Goal: Use online tool/utility: Utilize a website feature to perform a specific function

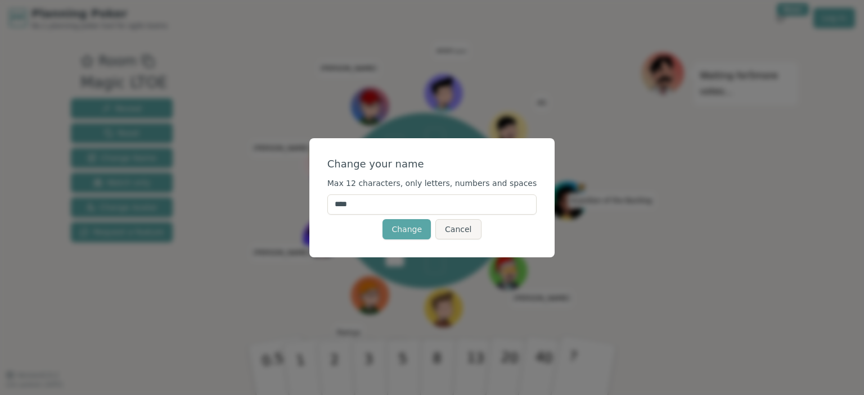
click at [433, 195] on input "****" at bounding box center [432, 205] width 210 height 20
type input "*"
type input "******"
click at [406, 237] on button "Change" at bounding box center [406, 229] width 48 height 20
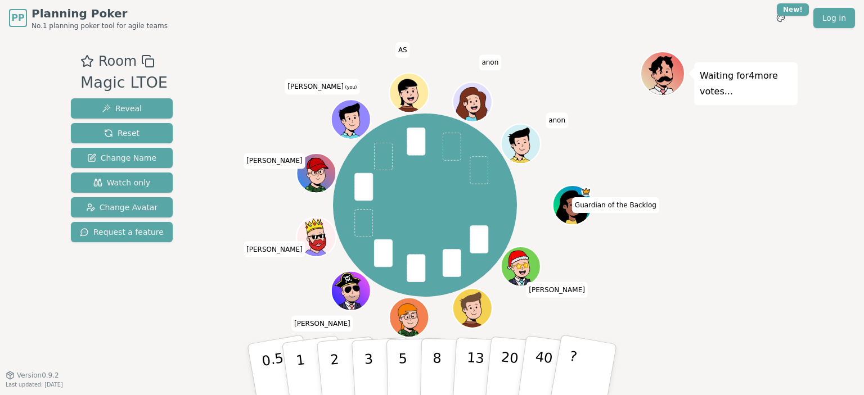
click at [350, 111] on icon at bounding box center [349, 113] width 21 height 21
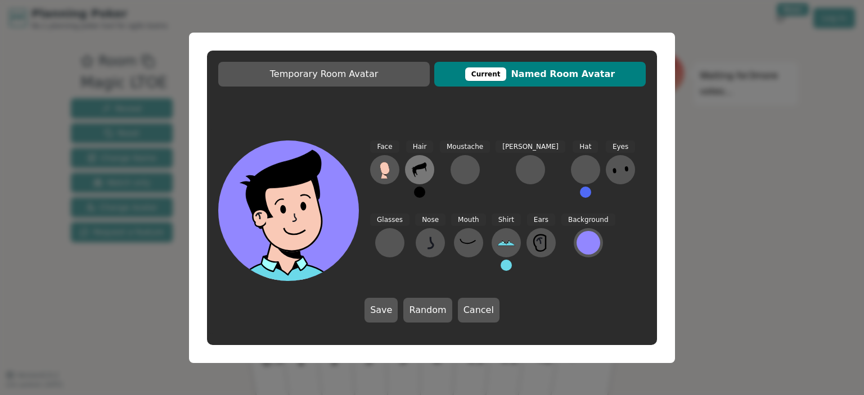
click at [417, 175] on icon at bounding box center [415, 173] width 4 height 6
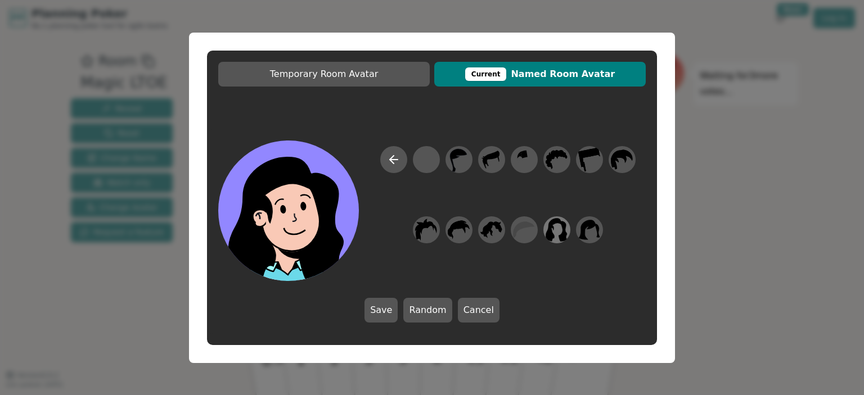
click at [552, 231] on icon at bounding box center [557, 230] width 22 height 24
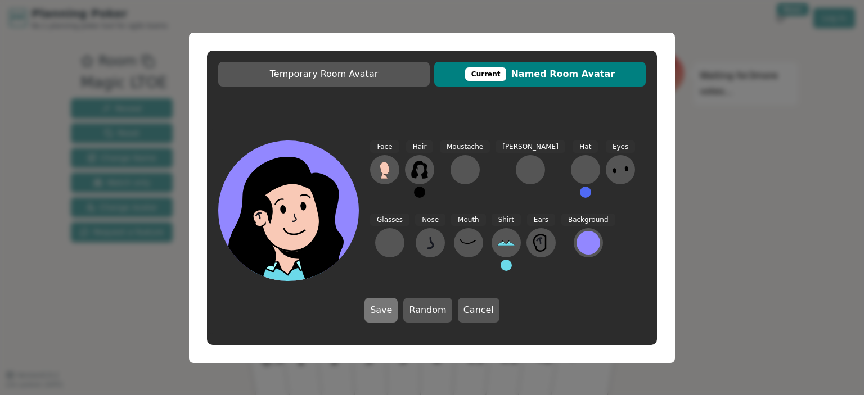
click at [384, 309] on button "Save" at bounding box center [380, 310] width 33 height 25
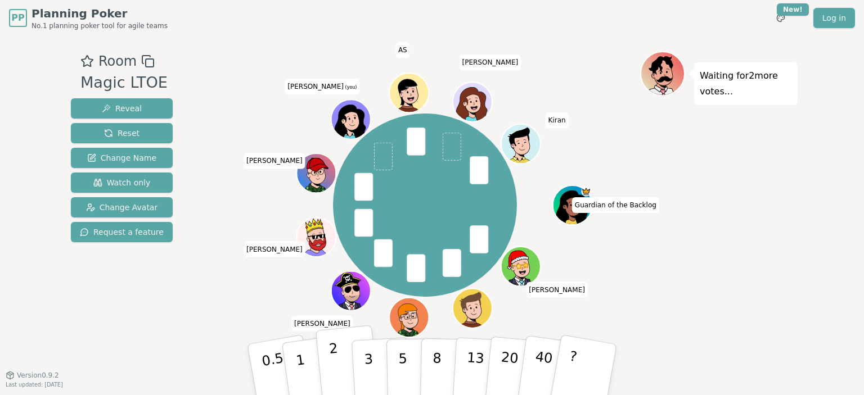
click at [344, 371] on button "2" at bounding box center [347, 370] width 64 height 89
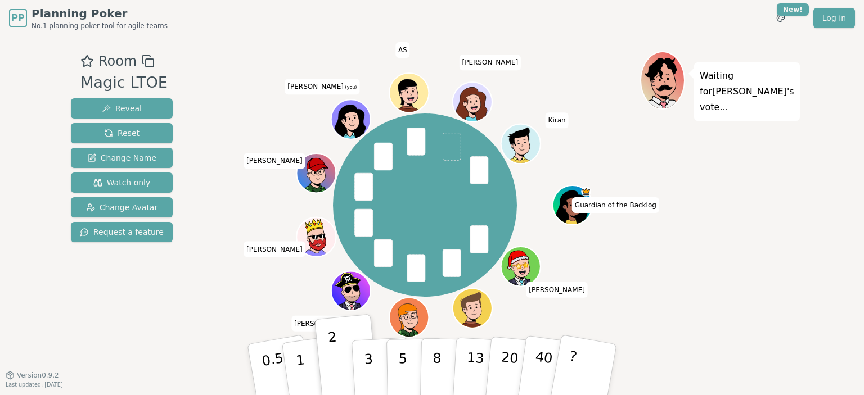
click at [353, 118] on icon at bounding box center [351, 118] width 38 height 4
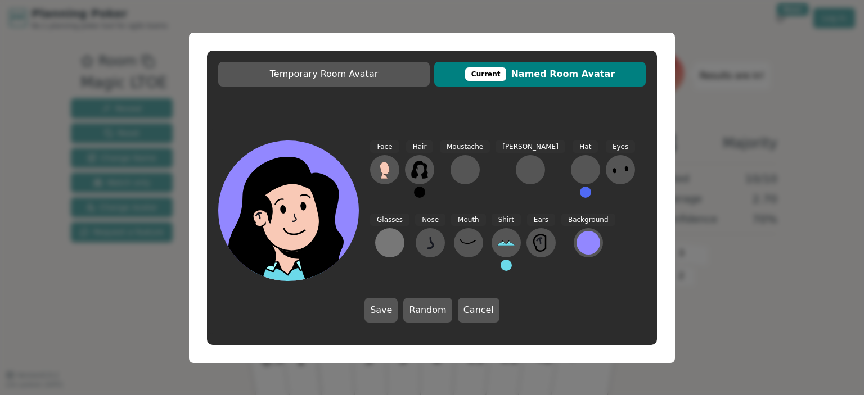
click at [399, 234] on div at bounding box center [390, 243] width 18 height 18
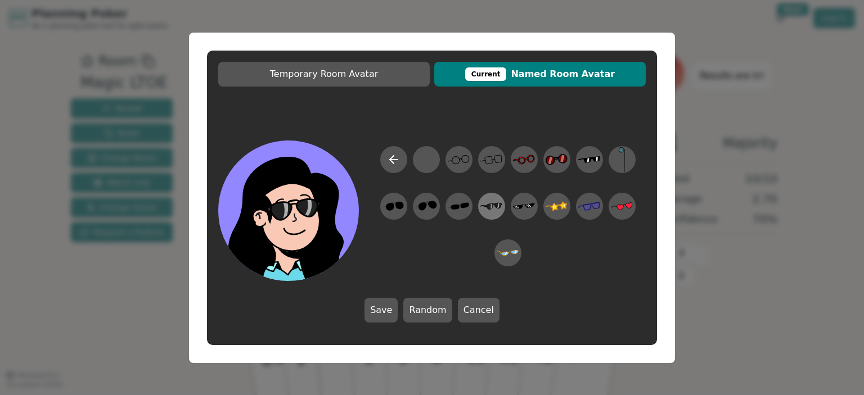
click at [489, 208] on icon at bounding box center [489, 206] width 5 height 5
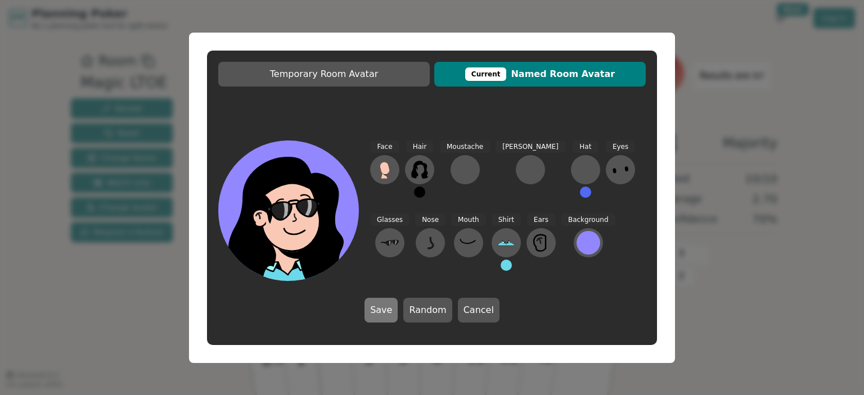
click at [384, 306] on button "Save" at bounding box center [380, 310] width 33 height 25
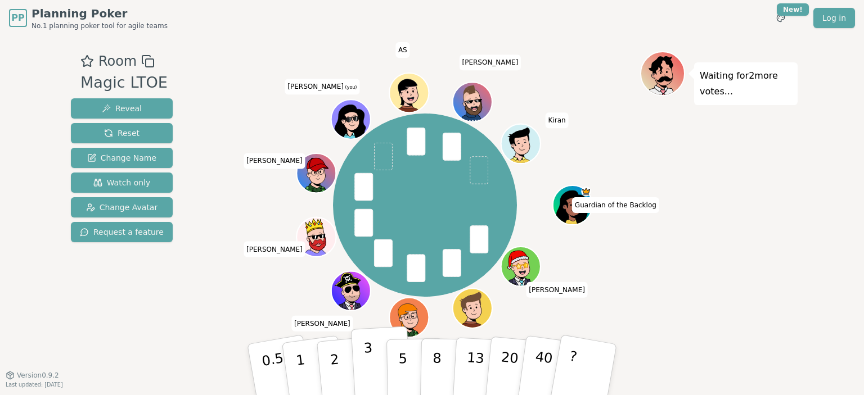
click at [375, 372] on button "3" at bounding box center [381, 370] width 61 height 88
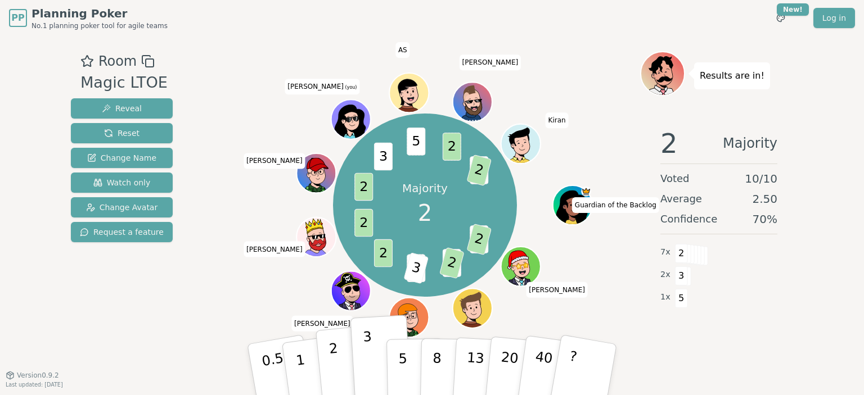
click at [333, 356] on p "2" at bounding box center [335, 371] width 15 height 61
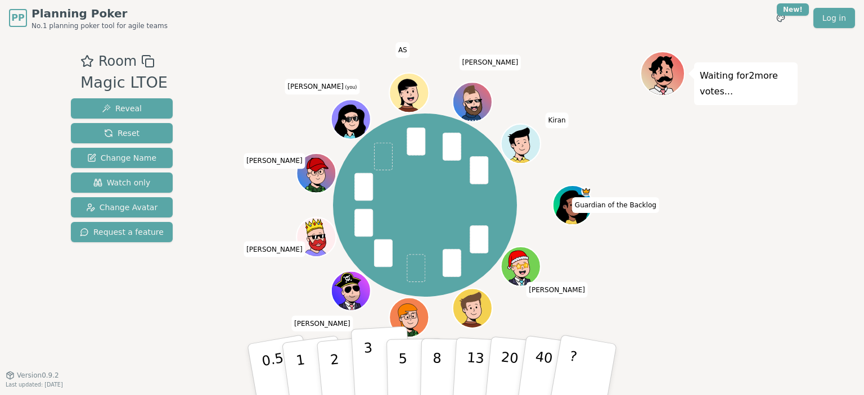
click at [373, 364] on button "3" at bounding box center [381, 370] width 61 height 88
click at [363, 361] on button "3" at bounding box center [381, 370] width 61 height 88
click at [334, 359] on p "2" at bounding box center [335, 371] width 15 height 61
click at [369, 357] on p "3" at bounding box center [369, 370] width 12 height 61
